Goal: Task Accomplishment & Management: Complete application form

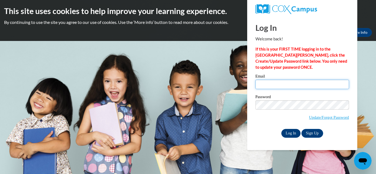
type input "seposey27@gmail.com"
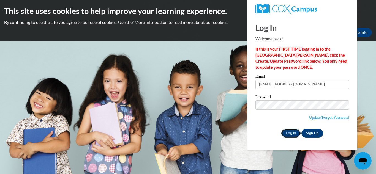
click at [294, 134] on input "Log In" at bounding box center [291, 133] width 19 height 9
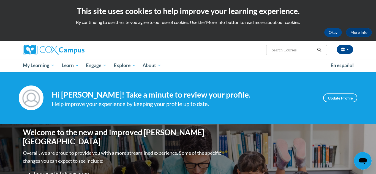
click at [281, 49] on input "Search..." at bounding box center [293, 50] width 44 height 7
type input "reading"
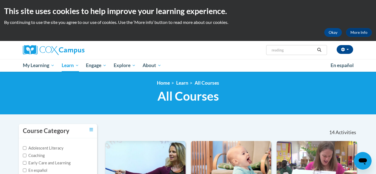
click at [297, 54] on span "Search Search... reading" at bounding box center [296, 50] width 61 height 10
click at [297, 50] on input "reading" at bounding box center [293, 50] width 44 height 7
type input "reading comprehension"
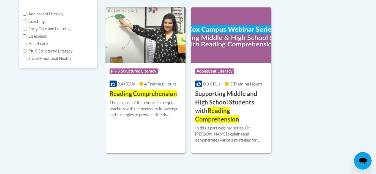
scroll to position [134, 0]
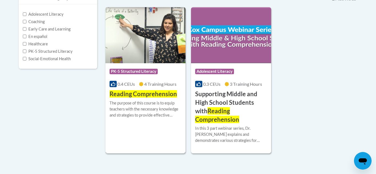
click at [150, 90] on span "Reading Comprehension" at bounding box center [144, 93] width 68 height 7
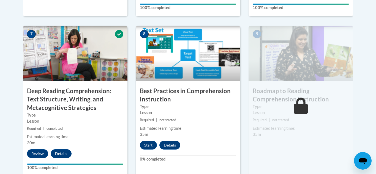
scroll to position [543, 0]
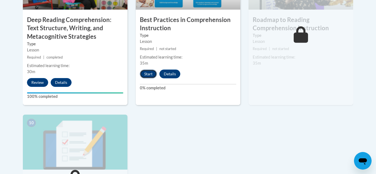
click at [149, 75] on button "Start" at bounding box center [148, 74] width 17 height 9
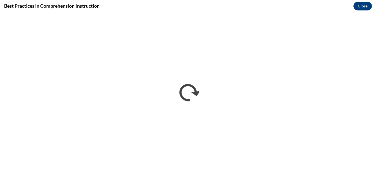
scroll to position [0, 0]
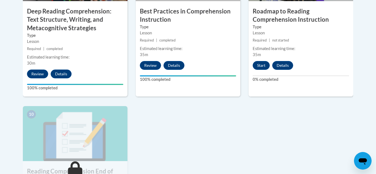
scroll to position [543, 0]
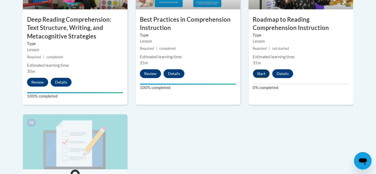
click at [260, 74] on button "Start" at bounding box center [261, 73] width 17 height 9
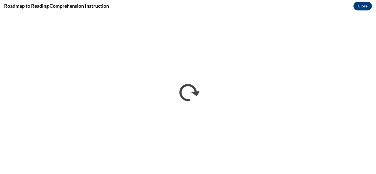
scroll to position [0, 0]
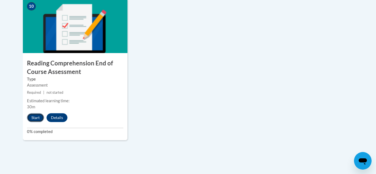
click at [32, 117] on button "Start" at bounding box center [35, 118] width 17 height 9
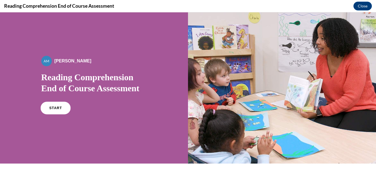
click at [56, 108] on span "START" at bounding box center [55, 108] width 13 height 4
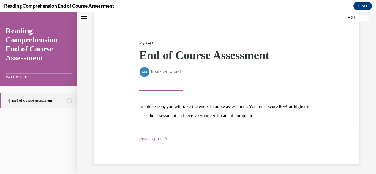
scroll to position [49, 0]
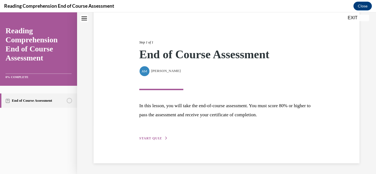
click at [152, 138] on span "START QUIZ" at bounding box center [150, 139] width 23 height 4
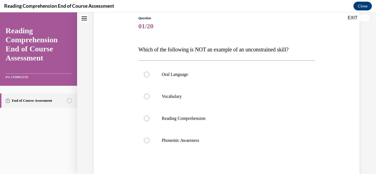
scroll to position [61, 0]
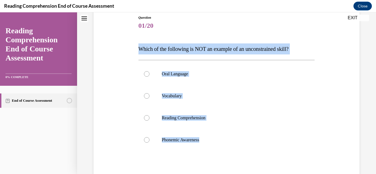
drag, startPoint x: 205, startPoint y: 141, endPoint x: 139, endPoint y: 50, distance: 112.5
click at [139, 50] on div "Question 01/20 Which of the following is NOT an example of an unconstrained ski…" at bounding box center [227, 117] width 177 height 204
copy div "Which of the following is NOT an example of an unconstrained skill? Oral Langua…"
click at [186, 146] on label "Phonemic Awareness" at bounding box center [227, 140] width 177 height 22
click at [150, 143] on input "Phonemic Awareness" at bounding box center [147, 141] width 6 height 6
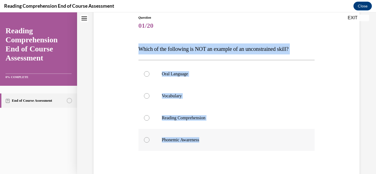
radio input "true"
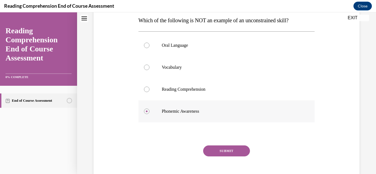
scroll to position [99, 0]
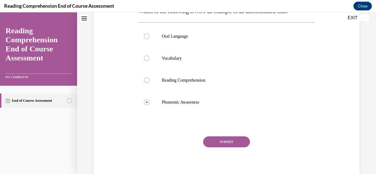
click at [221, 142] on button "SUBMIT" at bounding box center [226, 142] width 47 height 11
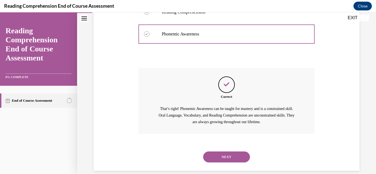
scroll to position [175, 0]
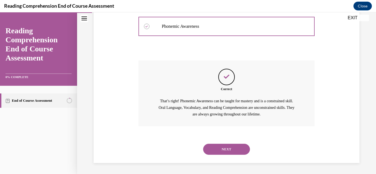
click at [228, 149] on button "NEXT" at bounding box center [226, 149] width 47 height 11
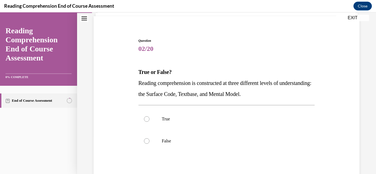
scroll to position [38, 0]
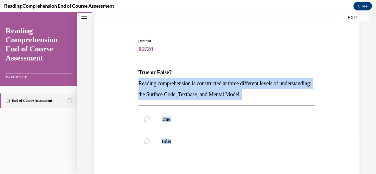
drag, startPoint x: 187, startPoint y: 139, endPoint x: 138, endPoint y: 84, distance: 73.6
click at [139, 84] on div "Question 02/20 True or False? Reading comprehension is constructed at three dif…" at bounding box center [227, 130] width 177 height 182
copy div "Reading comprehension is constructed at three different levels of understanding…"
click at [187, 114] on label "True" at bounding box center [227, 120] width 177 height 22
click at [150, 117] on input "True" at bounding box center [147, 120] width 6 height 6
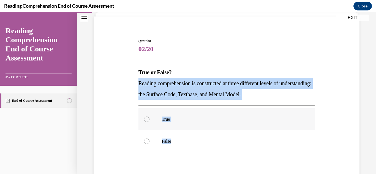
radio input "true"
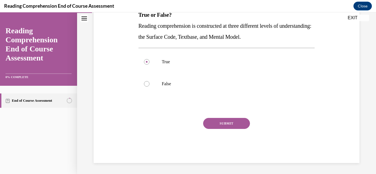
click at [214, 122] on button "SUBMIT" at bounding box center [226, 123] width 47 height 11
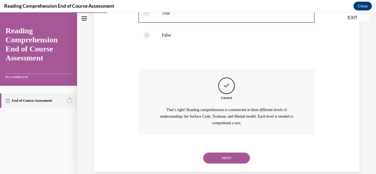
scroll to position [153, 0]
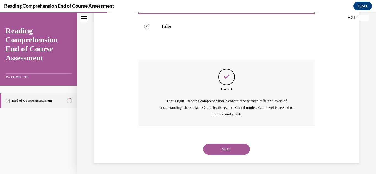
click at [224, 146] on button "NEXT" at bounding box center [226, 149] width 47 height 11
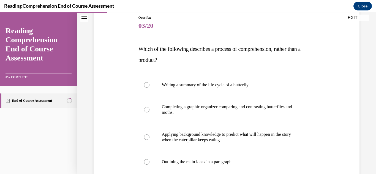
scroll to position [68, 0]
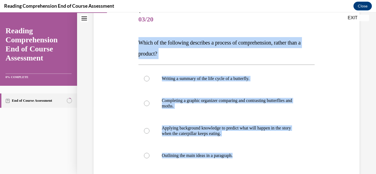
drag, startPoint x: 241, startPoint y: 155, endPoint x: 134, endPoint y: 42, distance: 155.4
click at [134, 42] on div "Question 03/20 Which of the following describes a process of comprehension, rat…" at bounding box center [226, 113] width 269 height 243
copy div "Which of the following describes a process of comprehension, rather than a prod…"
click at [208, 127] on p "Applying background knowledge to predict what will happen in the story when the…" at bounding box center [231, 131] width 139 height 11
click at [150, 128] on input "Applying background knowledge to predict what will happen in the story when the…" at bounding box center [147, 131] width 6 height 6
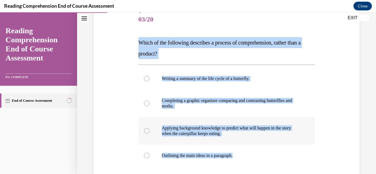
radio input "true"
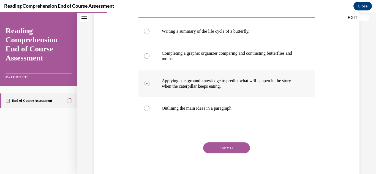
scroll to position [140, 0]
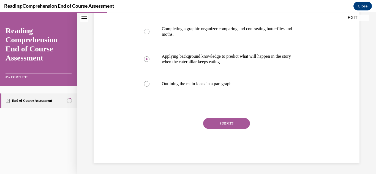
click at [219, 124] on button "SUBMIT" at bounding box center [226, 123] width 47 height 11
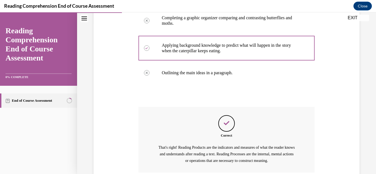
scroll to position [197, 0]
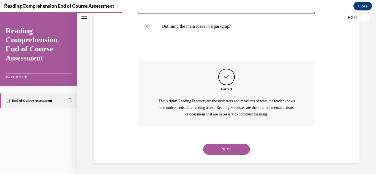
click at [227, 150] on button "NEXT" at bounding box center [226, 149] width 47 height 11
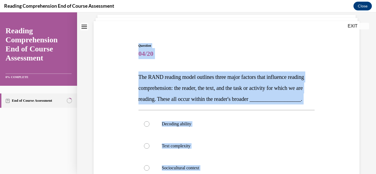
scroll to position [0, 0]
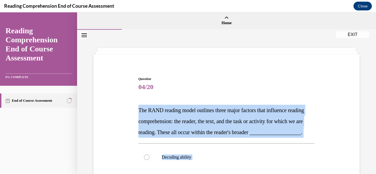
drag, startPoint x: 199, startPoint y: 147, endPoint x: 136, endPoint y: 105, distance: 76.2
copy div "The RAND reading model outlines three major factors that influence reading comp…"
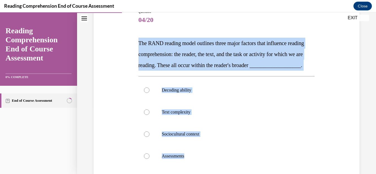
scroll to position [93, 0]
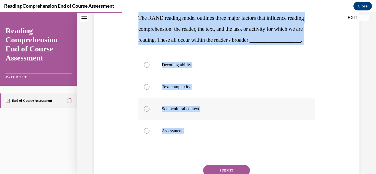
click at [220, 114] on label "Sociocultural context" at bounding box center [227, 109] width 177 height 22
click at [150, 112] on input "Sociocultural context" at bounding box center [147, 109] width 6 height 6
radio input "true"
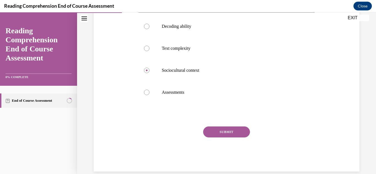
scroll to position [136, 0]
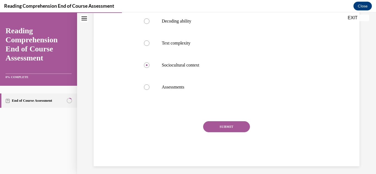
click at [221, 133] on button "SUBMIT" at bounding box center [226, 127] width 47 height 11
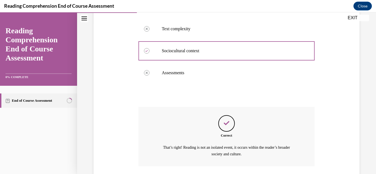
scroll to position [202, 0]
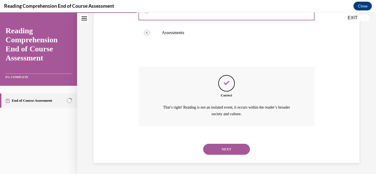
click at [222, 153] on button "NEXT" at bounding box center [226, 149] width 47 height 11
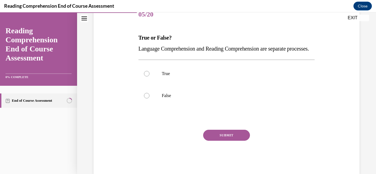
scroll to position [72, 0]
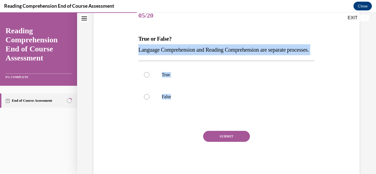
drag, startPoint x: 181, startPoint y: 106, endPoint x: 137, endPoint y: 53, distance: 67.9
click at [137, 53] on div "Question 05/20 True or False? Language Comprehension and Reading Comprehension …" at bounding box center [226, 87] width 179 height 180
copy div "Language Comprehension and Reading Comprehension are separate processes. True F…"
click at [209, 98] on label "False" at bounding box center [227, 97] width 177 height 22
click at [150, 98] on input "False" at bounding box center [147, 97] width 6 height 6
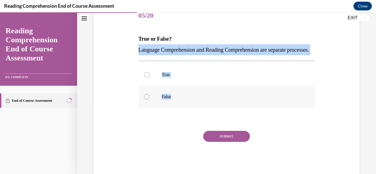
radio input "true"
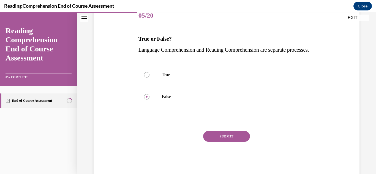
click at [217, 142] on button "SUBMIT" at bounding box center [226, 136] width 47 height 11
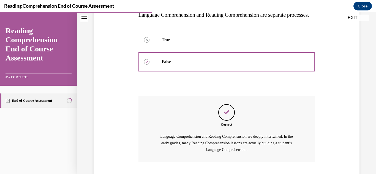
scroll to position [153, 0]
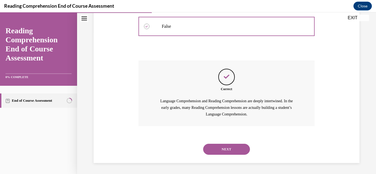
click at [227, 148] on button "NEXT" at bounding box center [226, 149] width 47 height 11
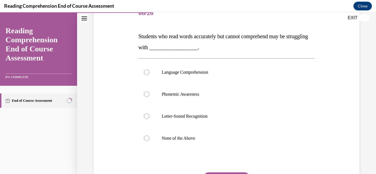
scroll to position [76, 0]
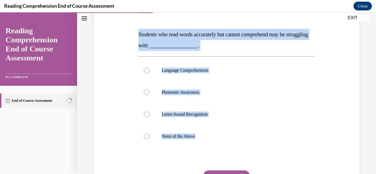
drag, startPoint x: 207, startPoint y: 134, endPoint x: 138, endPoint y: 37, distance: 118.5
click at [138, 37] on div "Question 06/20 Students who read words accurately but cannot comprehend may be …" at bounding box center [226, 104] width 179 height 224
copy div "Students who read words accurately but cannot comprehend may be struggling with…"
click at [234, 73] on p "Language Comprehension" at bounding box center [231, 71] width 139 height 6
click at [150, 73] on input "Language Comprehension" at bounding box center [147, 71] width 6 height 6
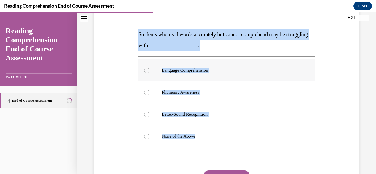
radio input "true"
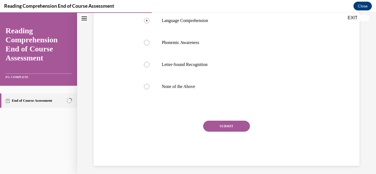
click at [219, 131] on button "SUBMIT" at bounding box center [226, 126] width 47 height 11
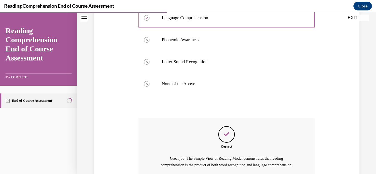
scroll to position [186, 0]
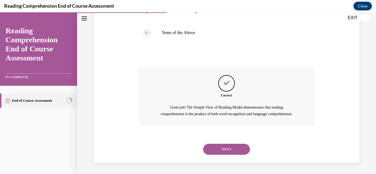
click at [221, 146] on button "NEXT" at bounding box center [226, 149] width 47 height 11
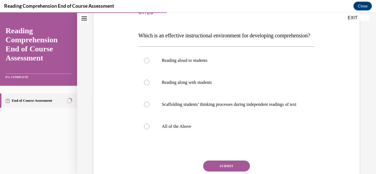
scroll to position [76, 0]
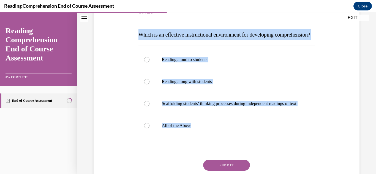
drag, startPoint x: 204, startPoint y: 142, endPoint x: 136, endPoint y: 36, distance: 125.2
click at [136, 36] on div "Question 07/20 Which is an effective instructional environment for developing c…" at bounding box center [226, 94] width 269 height 221
copy div "Which is an effective instructional environment for developing comprehension? R…"
click at [209, 129] on p "All of the Above" at bounding box center [231, 126] width 139 height 6
click at [150, 129] on input "All of the Above" at bounding box center [147, 126] width 6 height 6
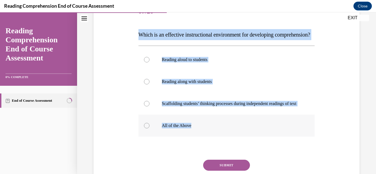
radio input "true"
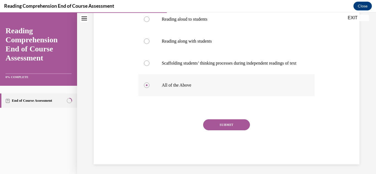
scroll to position [117, 0]
click at [225, 130] on button "SUBMIT" at bounding box center [226, 124] width 47 height 11
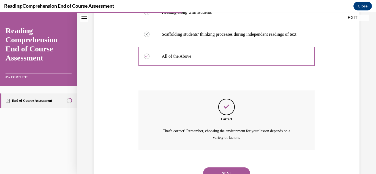
scroll to position [185, 0]
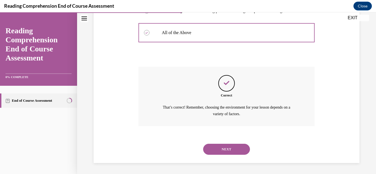
click at [223, 148] on button "NEXT" at bounding box center [226, 149] width 47 height 11
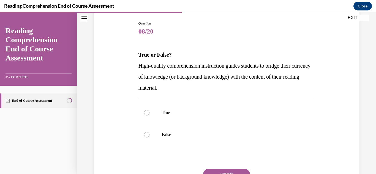
scroll to position [57, 0]
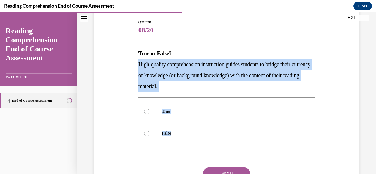
drag, startPoint x: 178, startPoint y: 133, endPoint x: 130, endPoint y: 60, distance: 87.1
click at [130, 60] on div "Question 08/20 True or False? High-quality comprehension instruction guides stu…" at bounding box center [226, 108] width 269 height 210
copy div "High-quality comprehension instruction guides students to bridge their currency…"
click at [193, 111] on p "True" at bounding box center [231, 112] width 139 height 6
click at [150, 111] on input "True" at bounding box center [147, 112] width 6 height 6
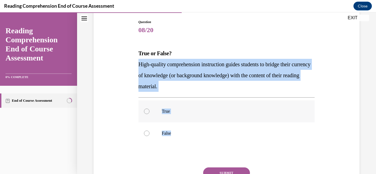
radio input "true"
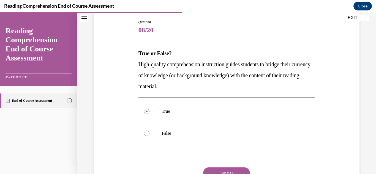
click at [221, 173] on button "SUBMIT" at bounding box center [226, 173] width 47 height 11
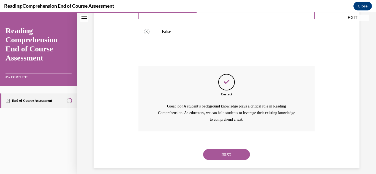
scroll to position [164, 0]
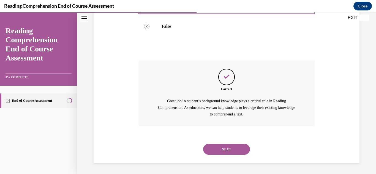
click at [216, 150] on button "NEXT" at bounding box center [226, 149] width 47 height 11
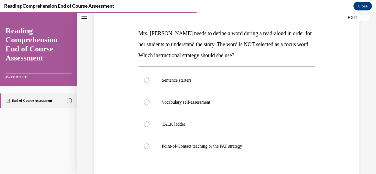
scroll to position [77, 0]
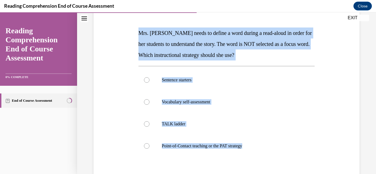
drag, startPoint x: 257, startPoint y: 146, endPoint x: 137, endPoint y: 36, distance: 163.2
click at [137, 36] on div "Question 09/20 Mrs. Ivie needs to define a word during a read-aloud in order fo…" at bounding box center [226, 108] width 179 height 235
copy div "Mrs. Ivie needs to define a word during a read-aloud in order for her students …"
click at [204, 151] on label "Point-of-Contact teaching or the PAT strategy" at bounding box center [227, 146] width 177 height 22
click at [150, 149] on input "Point-of-Contact teaching or the PAT strategy" at bounding box center [147, 147] width 6 height 6
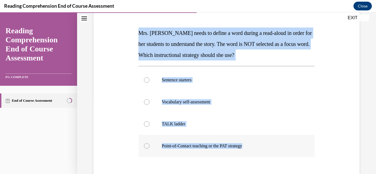
radio input "true"
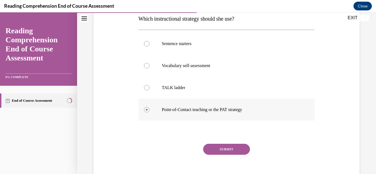
scroll to position [140, 0]
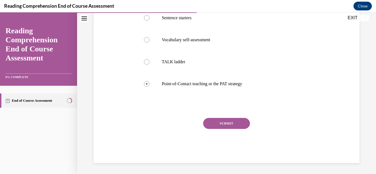
click at [216, 126] on button "SUBMIT" at bounding box center [226, 123] width 47 height 11
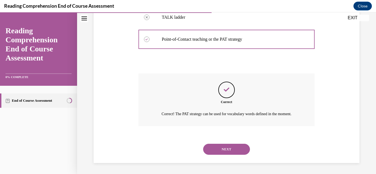
scroll to position [191, 0]
click at [223, 152] on button "NEXT" at bounding box center [226, 149] width 47 height 11
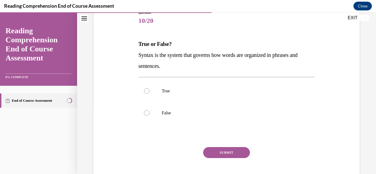
scroll to position [66, 0]
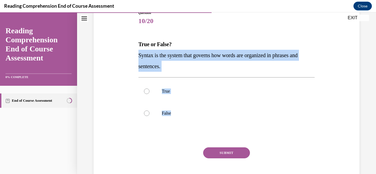
drag, startPoint x: 185, startPoint y: 118, endPoint x: 134, endPoint y: 53, distance: 82.5
click at [134, 53] on div "Question 10/20 True or False? Syntax is the system that governs how words are o…" at bounding box center [226, 93] width 269 height 199
copy div "Syntax is the system that governs how words are organized in phrases and senten…"
click at [193, 84] on label "True" at bounding box center [227, 91] width 177 height 22
click at [150, 89] on input "True" at bounding box center [147, 92] width 6 height 6
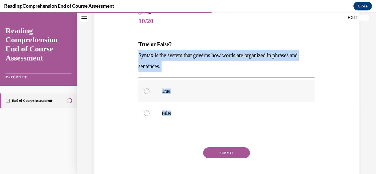
radio input "true"
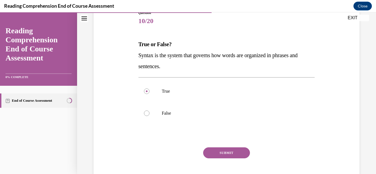
click at [220, 155] on button "SUBMIT" at bounding box center [226, 153] width 47 height 11
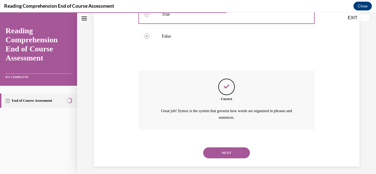
scroll to position [147, 0]
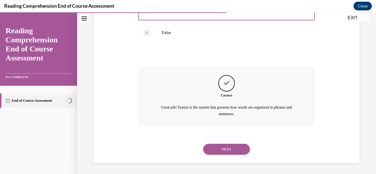
click at [221, 149] on button "NEXT" at bounding box center [226, 149] width 47 height 11
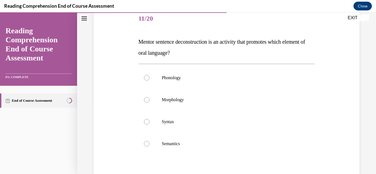
scroll to position [70, 0]
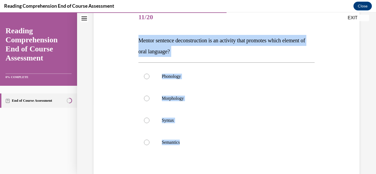
drag, startPoint x: 197, startPoint y: 140, endPoint x: 138, endPoint y: 41, distance: 116.3
click at [138, 41] on div "Question 11/20 Mentor sentence deconstruction is an activity that promotes whic…" at bounding box center [226, 110] width 179 height 224
click at [188, 119] on p "Syntax" at bounding box center [231, 121] width 139 height 6
click at [150, 119] on input "Syntax" at bounding box center [147, 121] width 6 height 6
radio input "true"
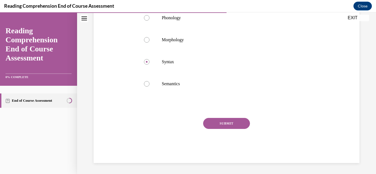
click at [218, 122] on button "SUBMIT" at bounding box center [226, 123] width 47 height 11
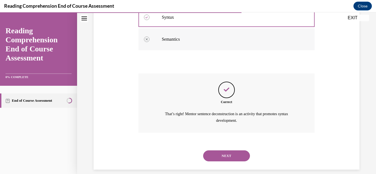
scroll to position [180, 0]
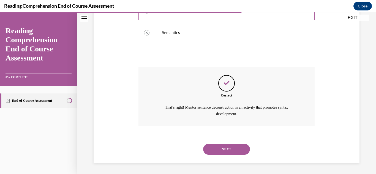
click at [224, 149] on button "NEXT" at bounding box center [226, 149] width 47 height 11
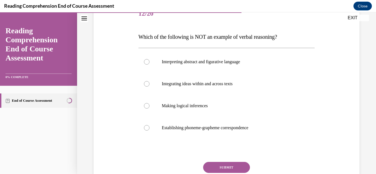
scroll to position [73, 0]
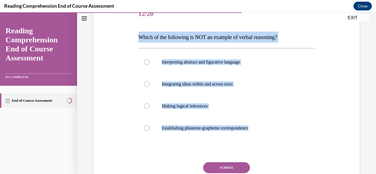
drag, startPoint x: 258, startPoint y: 130, endPoint x: 136, endPoint y: 35, distance: 154.1
click at [136, 35] on div "Question 12/20 Which of the following is NOT an example of verbal reasoning? In…" at bounding box center [226, 97] width 269 height 221
click at [201, 122] on label "Establishing phoneme-grapheme correspondence" at bounding box center [227, 128] width 177 height 22
click at [150, 126] on input "Establishing phoneme-grapheme correspondence" at bounding box center [147, 129] width 6 height 6
radio input "true"
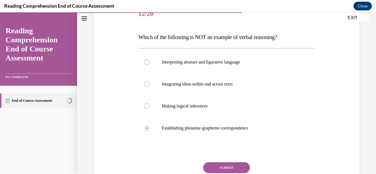
click at [216, 167] on button "SUBMIT" at bounding box center [226, 168] width 47 height 11
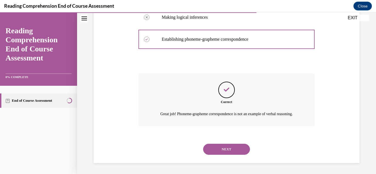
scroll to position [169, 0]
click at [216, 152] on button "NEXT" at bounding box center [226, 149] width 47 height 11
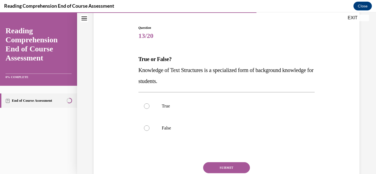
scroll to position [52, 0]
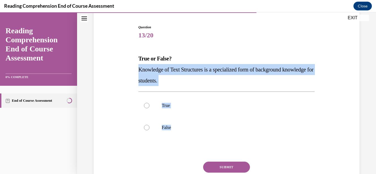
drag, startPoint x: 179, startPoint y: 128, endPoint x: 135, endPoint y: 70, distance: 72.9
click at [135, 70] on div "Question 13/20 True or False? Knowledge of Text Structures is a specialized for…" at bounding box center [226, 107] width 269 height 199
click at [179, 104] on p "True" at bounding box center [231, 106] width 139 height 6
click at [150, 104] on input "True" at bounding box center [147, 106] width 6 height 6
radio input "true"
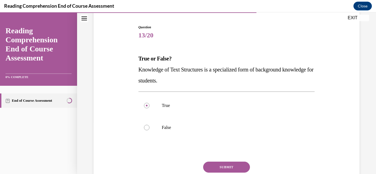
click at [216, 166] on button "SUBMIT" at bounding box center [226, 167] width 47 height 11
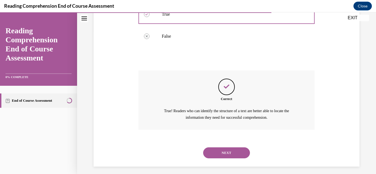
scroll to position [147, 0]
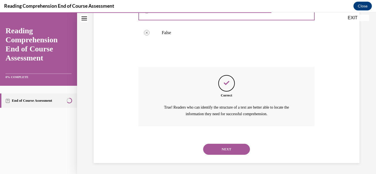
click at [225, 151] on button "NEXT" at bounding box center [226, 149] width 47 height 11
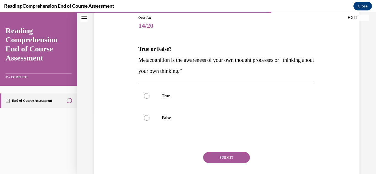
scroll to position [64, 0]
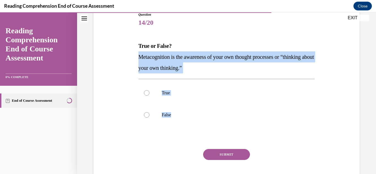
drag, startPoint x: 181, startPoint y: 110, endPoint x: 137, endPoint y: 58, distance: 67.7
click at [137, 58] on div "Question 14/20 True or False? Metacognition is the awareness of your own though…" at bounding box center [226, 99] width 179 height 191
click at [193, 98] on label "True" at bounding box center [227, 93] width 177 height 22
click at [150, 96] on input "True" at bounding box center [147, 93] width 6 height 6
radio input "true"
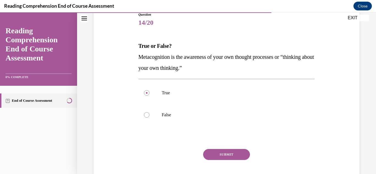
click at [220, 152] on button "SUBMIT" at bounding box center [226, 154] width 47 height 11
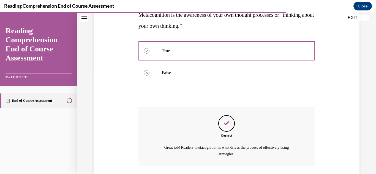
scroll to position [147, 0]
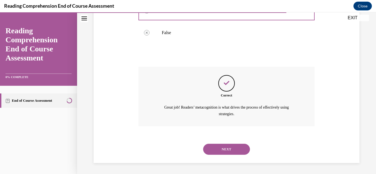
click at [221, 149] on button "NEXT" at bounding box center [226, 149] width 47 height 11
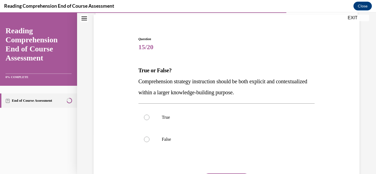
scroll to position [41, 0]
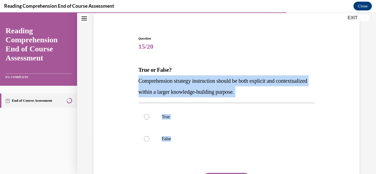
drag, startPoint x: 182, startPoint y: 137, endPoint x: 139, endPoint y: 81, distance: 70.1
click at [139, 81] on div "Question 15/20 True or False? Comprehension strategy instruction should be both…" at bounding box center [227, 127] width 177 height 182
click at [233, 41] on span "15/20" at bounding box center [227, 46] width 177 height 11
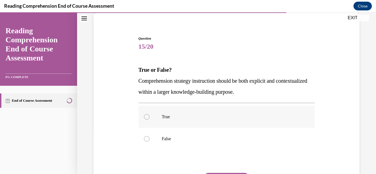
click at [192, 114] on p "True" at bounding box center [231, 117] width 139 height 6
click at [150, 114] on input "True" at bounding box center [147, 117] width 6 height 6
radio input "true"
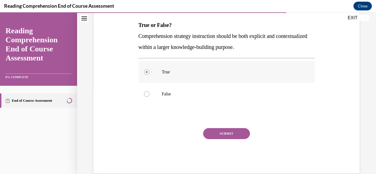
scroll to position [90, 0]
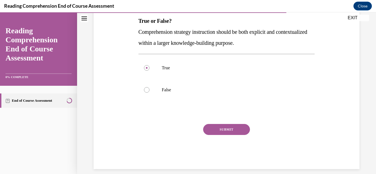
click at [223, 128] on button "SUBMIT" at bounding box center [226, 129] width 47 height 11
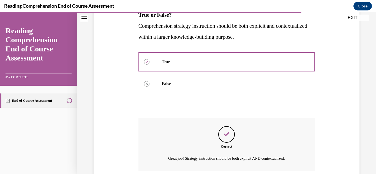
scroll to position [140, 0]
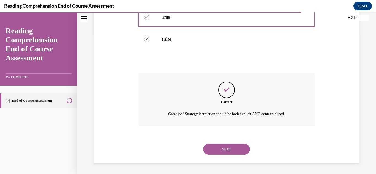
click at [228, 149] on button "NEXT" at bounding box center [226, 149] width 47 height 11
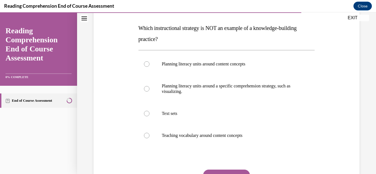
scroll to position [83, 0]
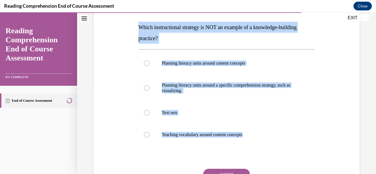
drag, startPoint x: 256, startPoint y: 134, endPoint x: 124, endPoint y: 26, distance: 170.5
click at [124, 26] on div "Question 16/20 Which instructional strategy is NOT an example of a knowledge-bu…" at bounding box center [226, 96] width 269 height 238
click at [205, 80] on label "Planning literacy units around a specific comprehension strategy, such as visua…" at bounding box center [227, 88] width 177 height 28
click at [150, 85] on input "Planning literacy units around a specific comprehension strategy, such as visua…" at bounding box center [147, 88] width 6 height 6
radio input "true"
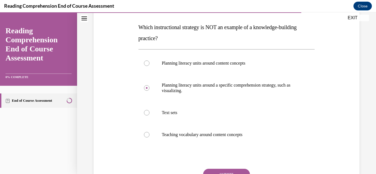
click at [212, 171] on button "SUBMIT" at bounding box center [226, 174] width 47 height 11
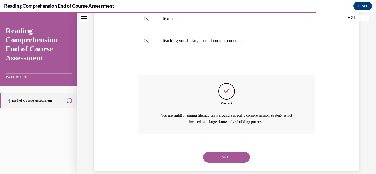
scroll to position [185, 0]
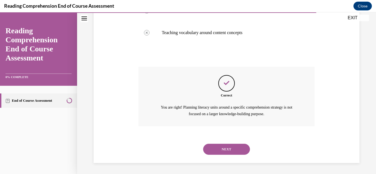
click at [214, 150] on button "NEXT" at bounding box center [226, 149] width 47 height 11
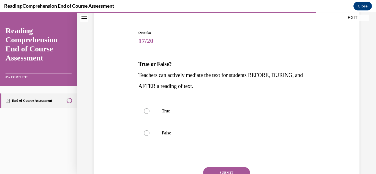
scroll to position [45, 0]
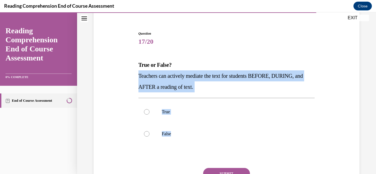
drag, startPoint x: 181, startPoint y: 134, endPoint x: 136, endPoint y: 78, distance: 72.3
click at [136, 78] on div "Question 17/20 True or False? Teachers can actively mediate the text for studen…" at bounding box center [226, 114] width 269 height 199
click at [175, 103] on label "True" at bounding box center [227, 112] width 177 height 22
click at [150, 109] on input "True" at bounding box center [147, 112] width 6 height 6
radio input "true"
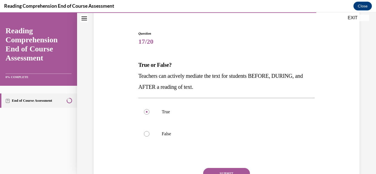
click at [218, 171] on button "SUBMIT" at bounding box center [226, 173] width 47 height 11
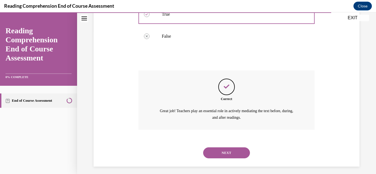
scroll to position [147, 0]
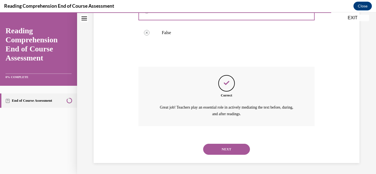
click at [215, 151] on button "NEXT" at bounding box center [226, 149] width 47 height 11
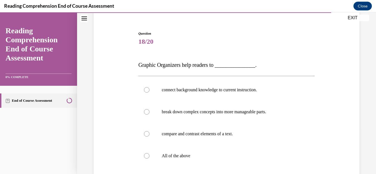
scroll to position [45, 0]
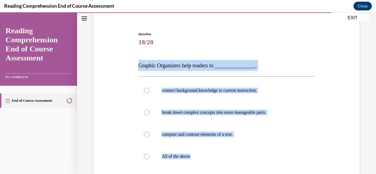
drag, startPoint x: 197, startPoint y: 158, endPoint x: 135, endPoint y: 69, distance: 108.5
click at [135, 69] on div "Question 18/20 Graphic Organizers help readers to _______________. connect back…" at bounding box center [226, 125] width 269 height 221
click at [182, 153] on label "All of the above" at bounding box center [227, 157] width 177 height 22
click at [150, 154] on input "All of the above" at bounding box center [147, 157] width 6 height 6
radio input "true"
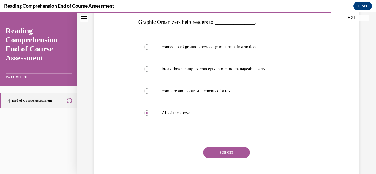
click at [219, 154] on button "SUBMIT" at bounding box center [226, 152] width 47 height 11
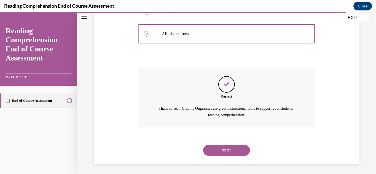
scroll to position [169, 0]
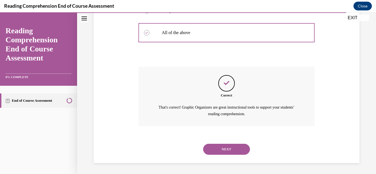
click at [222, 148] on button "NEXT" at bounding box center [226, 149] width 47 height 11
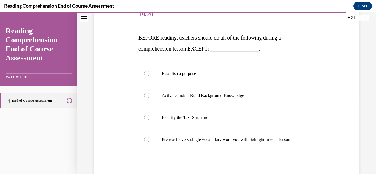
scroll to position [76, 0]
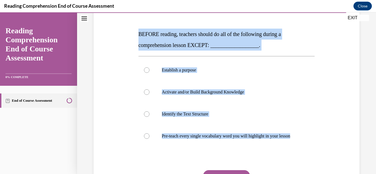
drag, startPoint x: 299, startPoint y: 136, endPoint x: 130, endPoint y: 34, distance: 197.2
click at [130, 34] on div "Question 19/20 BEFORE reading, teachers should do all of the following during a…" at bounding box center [226, 100] width 269 height 232
click at [208, 129] on label "Pre-teach every single vocabulary word you will highlight in your lesson" at bounding box center [227, 136] width 177 height 22
click at [150, 134] on input "Pre-teach every single vocabulary word you will highlight in your lesson" at bounding box center [147, 137] width 6 height 6
radio input "true"
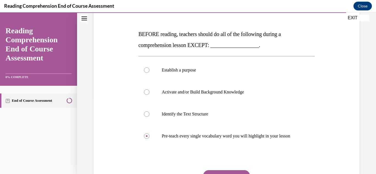
click at [220, 171] on button "SUBMIT" at bounding box center [226, 176] width 47 height 11
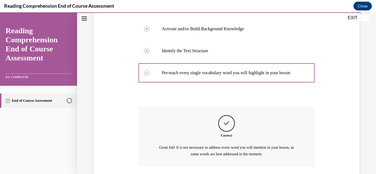
scroll to position [180, 0]
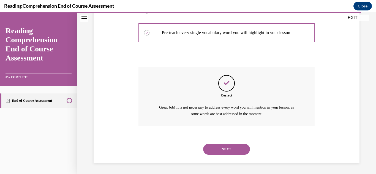
click at [220, 153] on button "NEXT" at bounding box center [226, 149] width 47 height 11
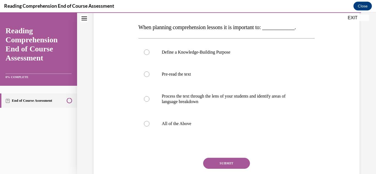
scroll to position [84, 0]
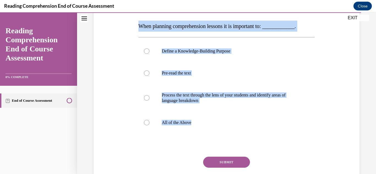
drag, startPoint x: 196, startPoint y: 124, endPoint x: 139, endPoint y: 29, distance: 110.9
click at [139, 29] on div "Question 20/20 When planning comprehension lessons it is important to: ________…" at bounding box center [227, 97] width 177 height 210
click at [171, 117] on label "All of the Above" at bounding box center [227, 123] width 177 height 22
click at [150, 120] on input "All of the Above" at bounding box center [147, 123] width 6 height 6
radio input "true"
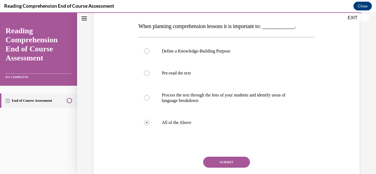
click at [228, 160] on button "SUBMIT" at bounding box center [226, 162] width 47 height 11
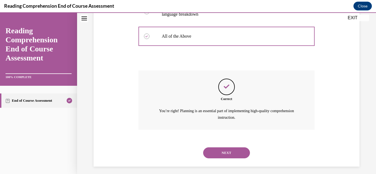
scroll to position [174, 0]
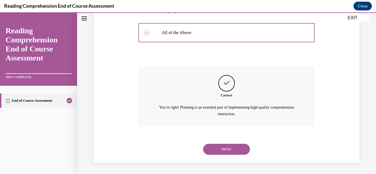
click at [216, 147] on button "NEXT" at bounding box center [226, 149] width 47 height 11
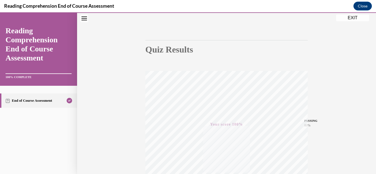
scroll to position [11, 0]
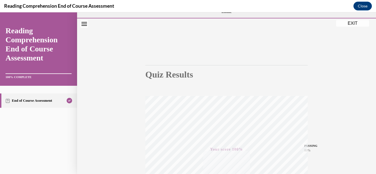
click at [347, 25] on button "EXIT" at bounding box center [352, 23] width 33 height 7
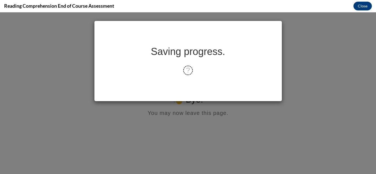
scroll to position [0, 0]
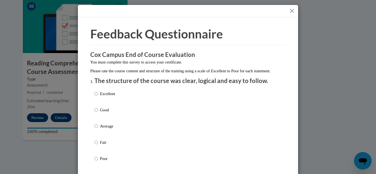
click at [115, 97] on p "Excellent" at bounding box center [107, 94] width 15 height 6
click at [98, 97] on input "Excellent" at bounding box center [97, 94] width 4 height 6
radio input "true"
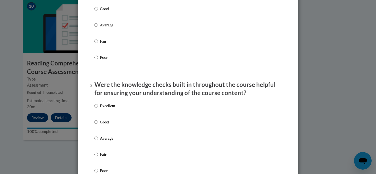
scroll to position [103, 0]
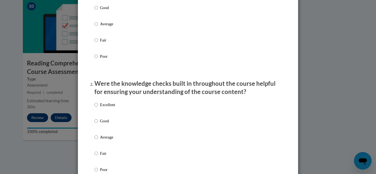
click at [109, 108] on p "Excellent" at bounding box center [107, 105] width 15 height 6
click at [98, 108] on input "Excellent" at bounding box center [97, 105] width 4 height 6
radio input "true"
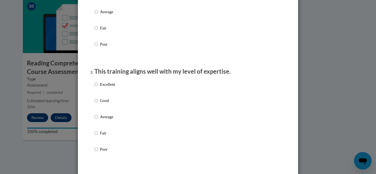
scroll to position [222, 0]
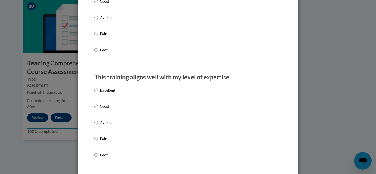
click at [109, 93] on p "Excellent" at bounding box center [107, 90] width 15 height 6
click at [98, 93] on input "Excellent" at bounding box center [97, 90] width 4 height 6
radio input "true"
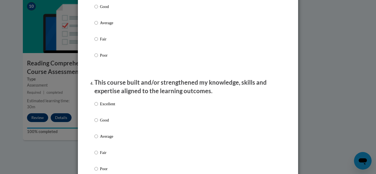
scroll to position [323, 0]
click at [105, 107] on p "Excellent" at bounding box center [107, 104] width 15 height 6
click at [98, 107] on input "Excellent" at bounding box center [97, 104] width 4 height 6
radio input "true"
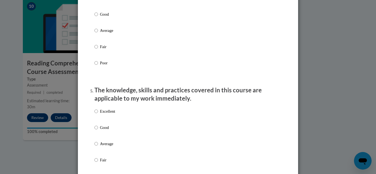
click at [101, 115] on p "Excellent" at bounding box center [107, 112] width 15 height 6
click at [98, 115] on input "Excellent" at bounding box center [97, 112] width 4 height 6
radio input "true"
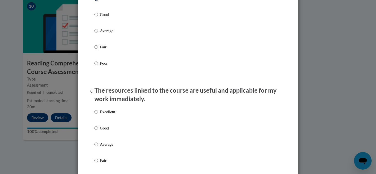
scroll to position [548, 0]
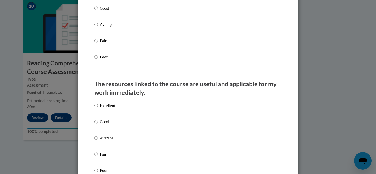
click at [104, 109] on p "Excellent" at bounding box center [107, 106] width 15 height 6
click at [98, 109] on input "Excellent" at bounding box center [97, 106] width 4 height 6
radio input "true"
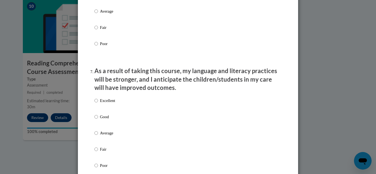
click at [105, 104] on p "Excellent" at bounding box center [107, 101] width 15 height 6
click at [98, 104] on input "Excellent" at bounding box center [97, 101] width 4 height 6
radio input "true"
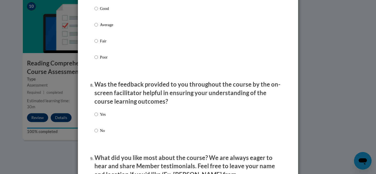
scroll to position [786, 0]
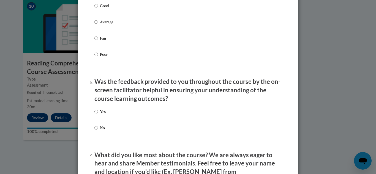
click at [101, 114] on p "Yes" at bounding box center [103, 112] width 6 height 6
click at [98, 114] on input "Yes" at bounding box center [97, 112] width 4 height 6
radio input "true"
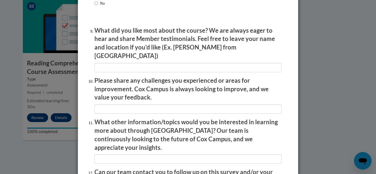
scroll to position [916, 0]
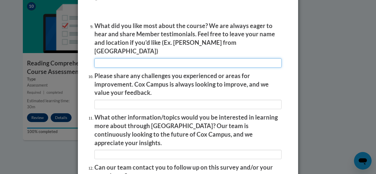
click at [133, 60] on input "textbox" at bounding box center [188, 62] width 187 height 9
type input "reading comprehension"
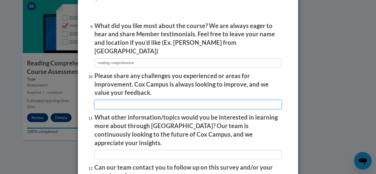
click at [118, 100] on input "textbox" at bounding box center [188, 104] width 187 height 9
type input "I haven't had a classroom yet, so it was all useful."
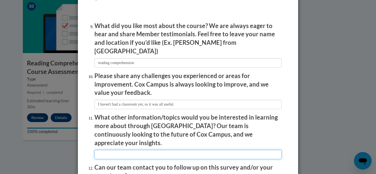
click at [111, 150] on input "textbox" at bounding box center [188, 154] width 187 height 9
type input "I can't think of anything as of right now."
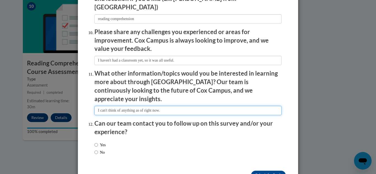
scroll to position [971, 0]
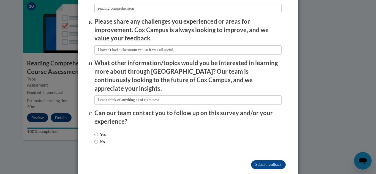
click at [99, 139] on label "No" at bounding box center [100, 142] width 10 height 6
click at [98, 139] on input "No" at bounding box center [97, 142] width 4 height 6
radio input "true"
click at [265, 161] on input "Submit feedback" at bounding box center [268, 165] width 35 height 9
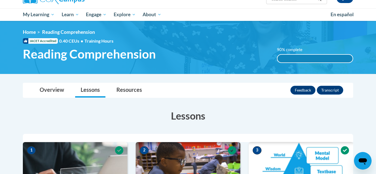
scroll to position [0, 0]
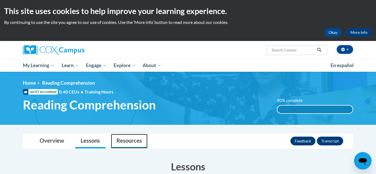
click at [124, 141] on link "Resources" at bounding box center [129, 141] width 37 height 15
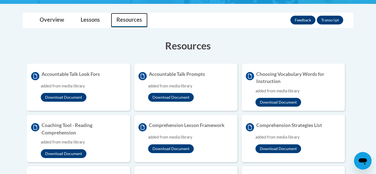
scroll to position [125, 0]
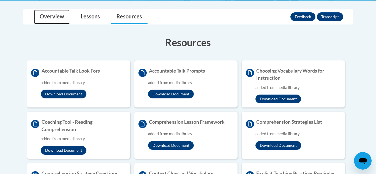
click at [53, 17] on link "Overview" at bounding box center [52, 17] width 36 height 15
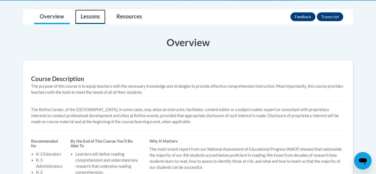
click at [80, 14] on link "Lessons" at bounding box center [90, 17] width 30 height 15
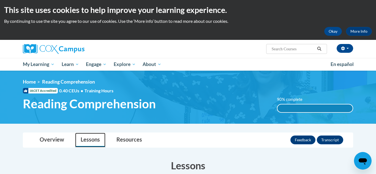
scroll to position [1, 0]
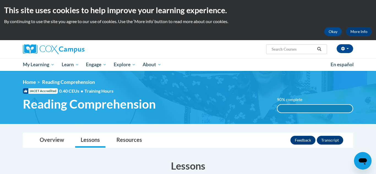
click at [303, 52] on input "Search..." at bounding box center [293, 49] width 44 height 7
type input "certificate"
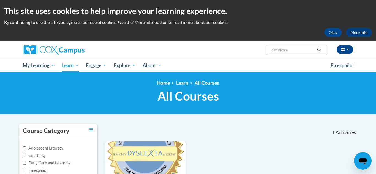
click at [293, 51] on input "certificate" at bounding box center [293, 50] width 44 height 7
drag, startPoint x: 293, startPoint y: 51, endPoint x: 276, endPoint y: 49, distance: 16.9
click at [276, 49] on input "certificate" at bounding box center [293, 50] width 44 height 7
type input "reading comprehension"
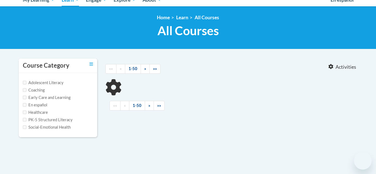
scroll to position [67, 0]
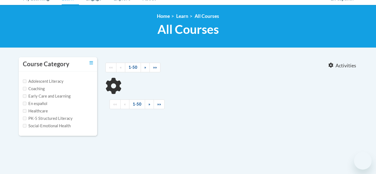
type input "reading comprehension"
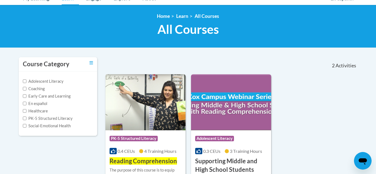
click at [122, 113] on img at bounding box center [146, 102] width 80 height 56
